Goal: Task Accomplishment & Management: Use online tool/utility

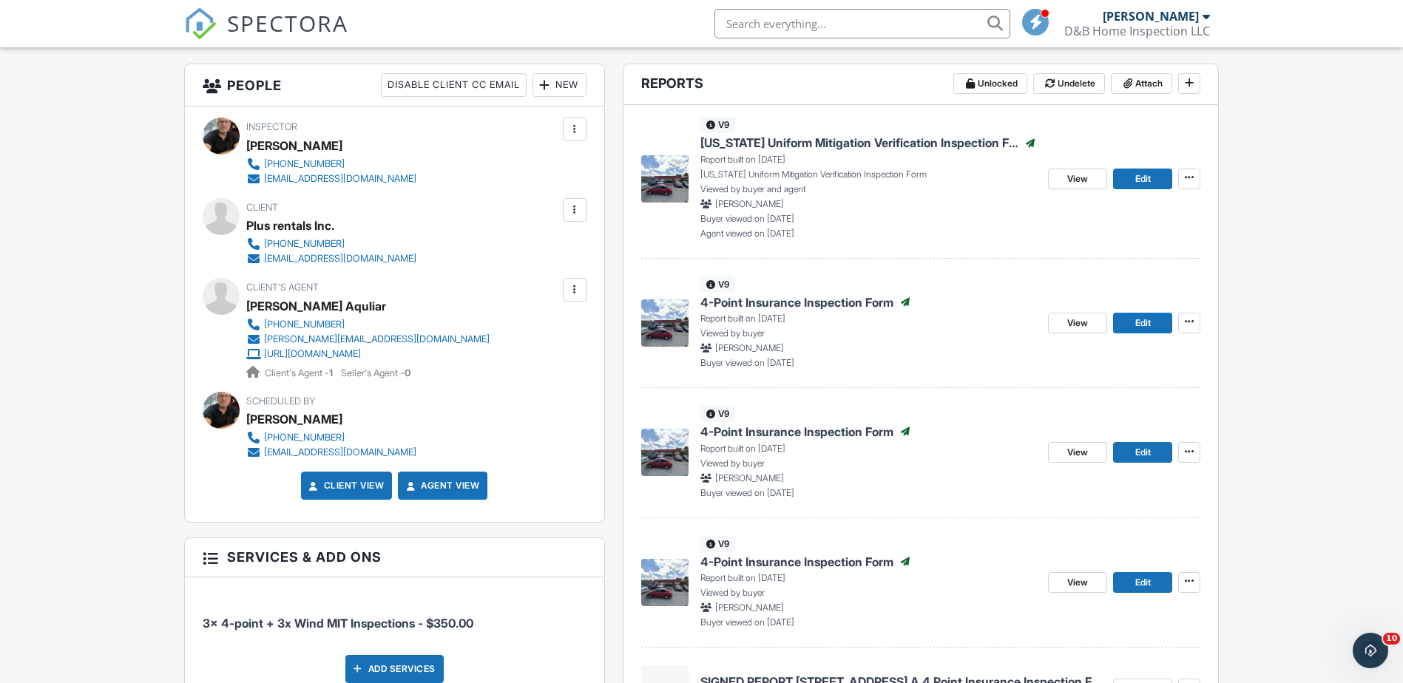
click at [780, 143] on span "[US_STATE] Uniform Mitigation Verification Inspection Form" at bounding box center [859, 143] width 319 height 16
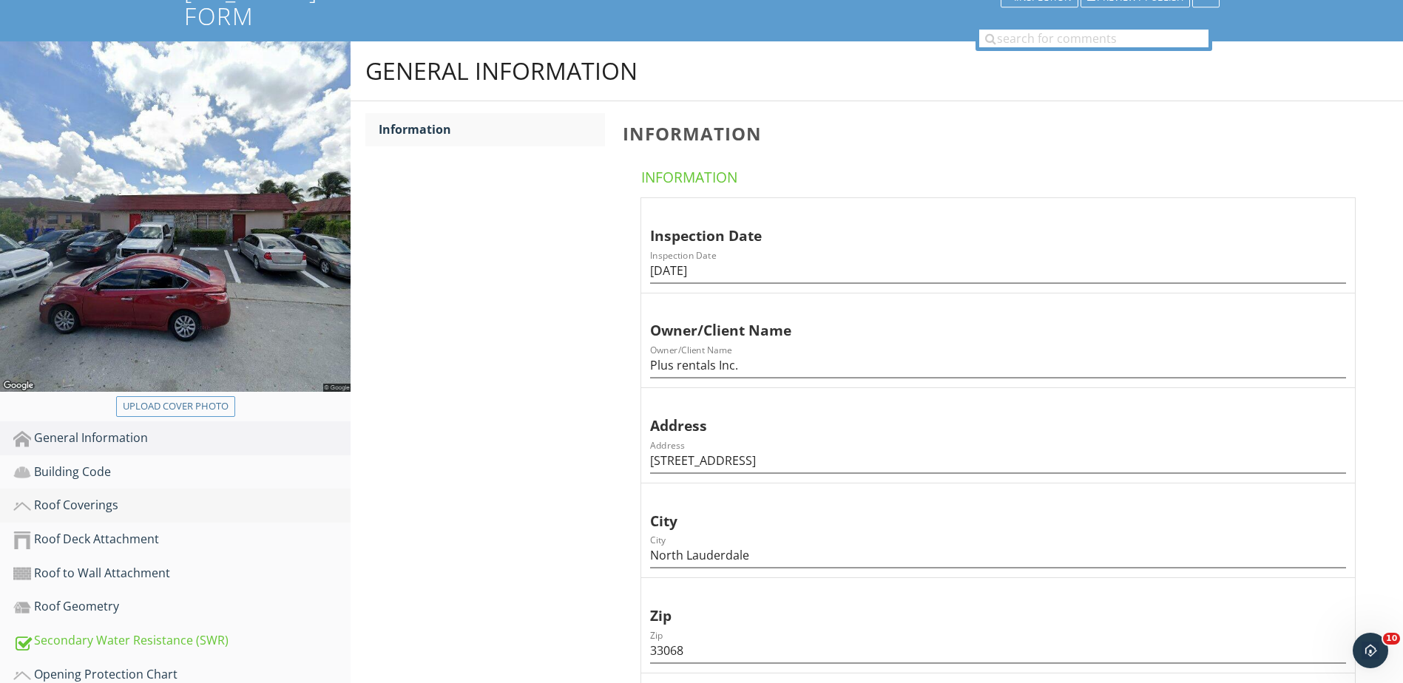
scroll to position [148, 0]
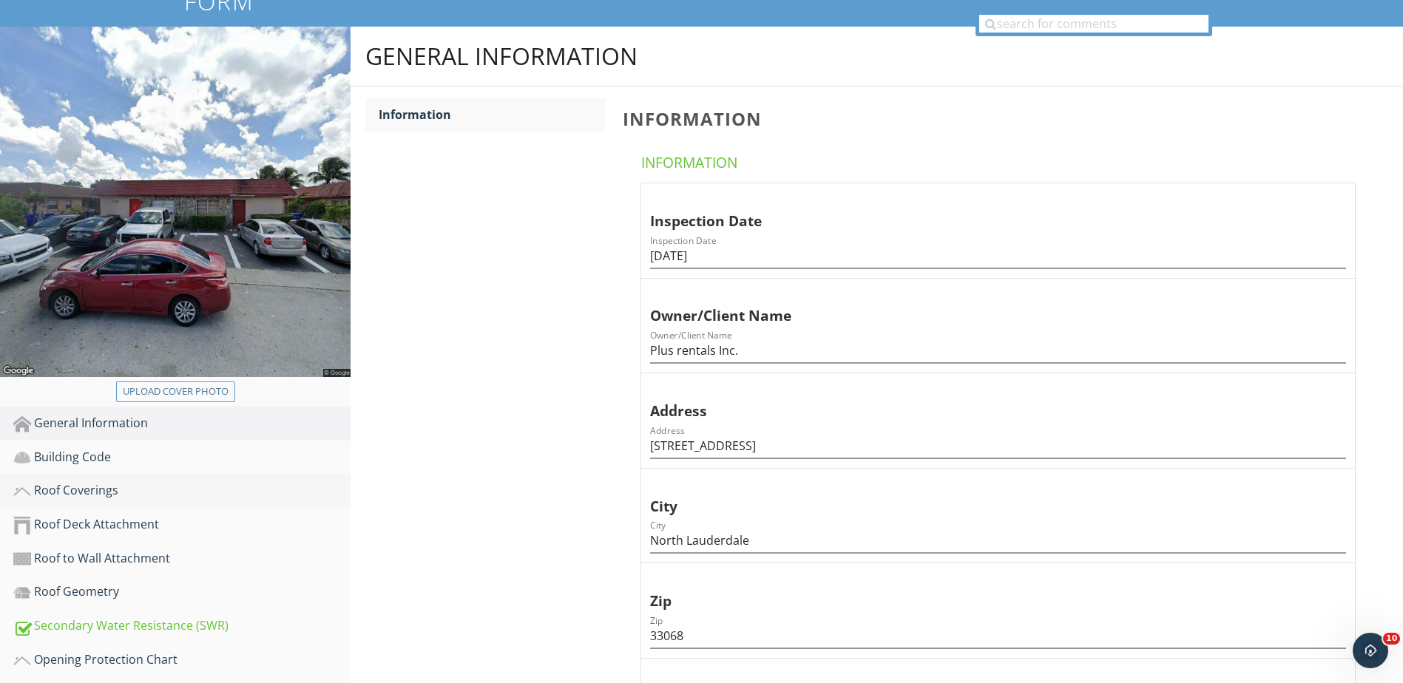
click at [90, 481] on div "Roof Coverings" at bounding box center [181, 490] width 337 height 19
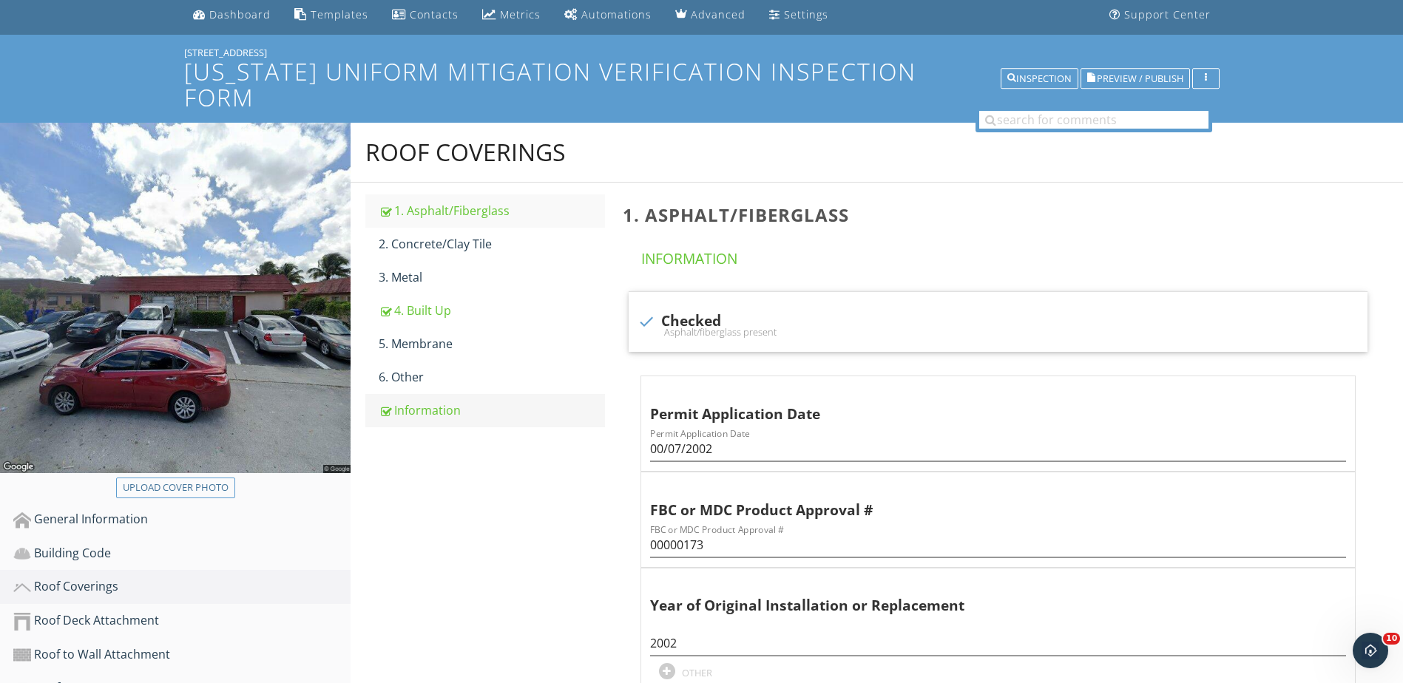
scroll to position [74, 0]
